Goal: Information Seeking & Learning: Check status

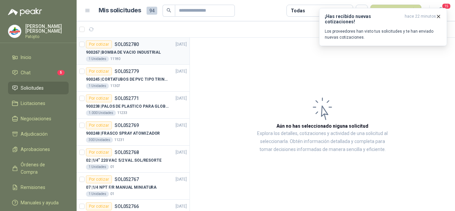
click at [141, 52] on p "900267 | BOMBA DE VACIO INDUSTRIAL" at bounding box center [123, 52] width 75 height 6
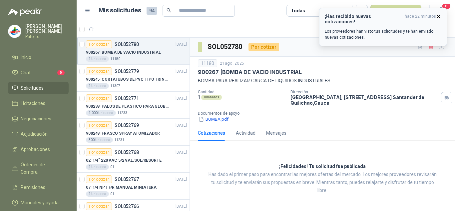
click at [439, 17] on icon "button" at bounding box center [439, 16] width 3 height 3
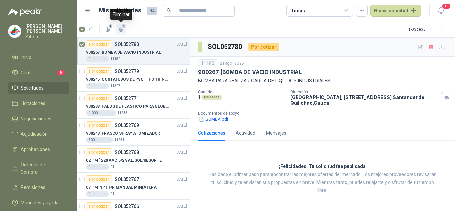
click at [120, 29] on icon "button" at bounding box center [121, 30] width 6 height 6
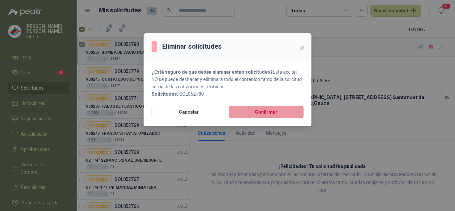
click at [255, 108] on button "Confirmar" at bounding box center [266, 112] width 75 height 13
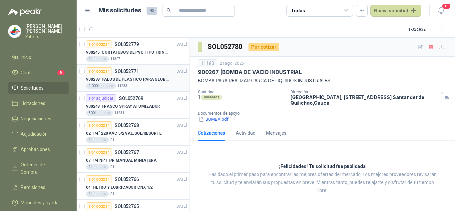
click at [130, 80] on p "900238 | PALOS DE PLASTICO PARA GLOBOS" at bounding box center [127, 79] width 83 height 6
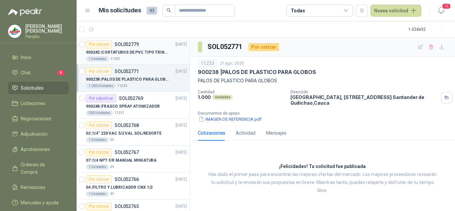
click at [132, 59] on div "1 Unidades 11307" at bounding box center [136, 58] width 101 height 5
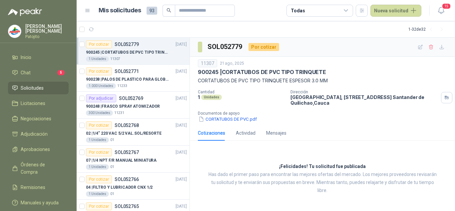
click at [219, 132] on div "Cotizaciones" at bounding box center [211, 132] width 27 height 7
click at [243, 132] on div "Actividad" at bounding box center [246, 132] width 20 height 7
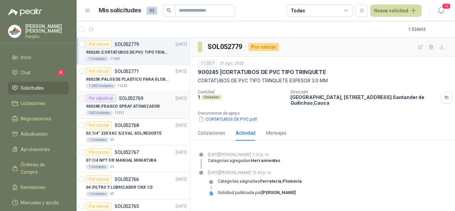
click at [138, 109] on p "900248 | FRASCO SPRAY ATOMIZADOR" at bounding box center [123, 106] width 74 height 6
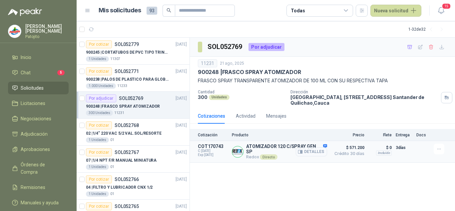
click at [314, 150] on button "Detalles" at bounding box center [311, 151] width 31 height 9
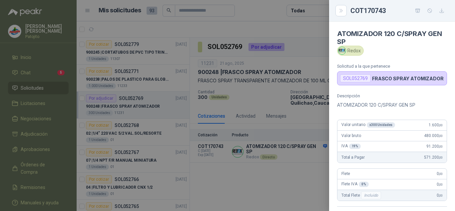
click at [389, 77] on p "FRASCO SPRAY ATOMIZADOR" at bounding box center [408, 79] width 72 height 6
click at [352, 50] on div "Redox" at bounding box center [350, 51] width 27 height 10
click at [351, 78] on div "SOL052769" at bounding box center [355, 78] width 31 height 8
click at [265, 184] on div at bounding box center [227, 105] width 455 height 211
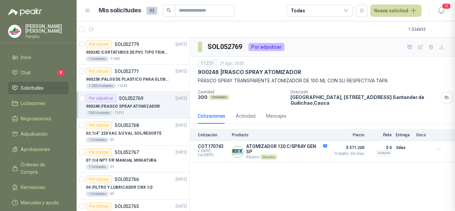
scroll to position [145, 0]
click at [220, 151] on span "C: [DATE]" at bounding box center [213, 151] width 30 height 4
click at [320, 152] on button "Detalles" at bounding box center [311, 151] width 31 height 9
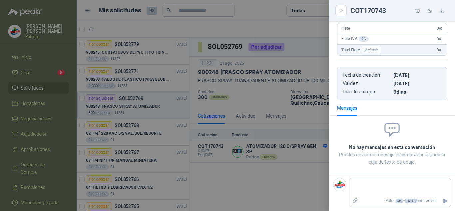
click at [281, 179] on div at bounding box center [227, 105] width 455 height 211
